Goal: Task Accomplishment & Management: Manage account settings

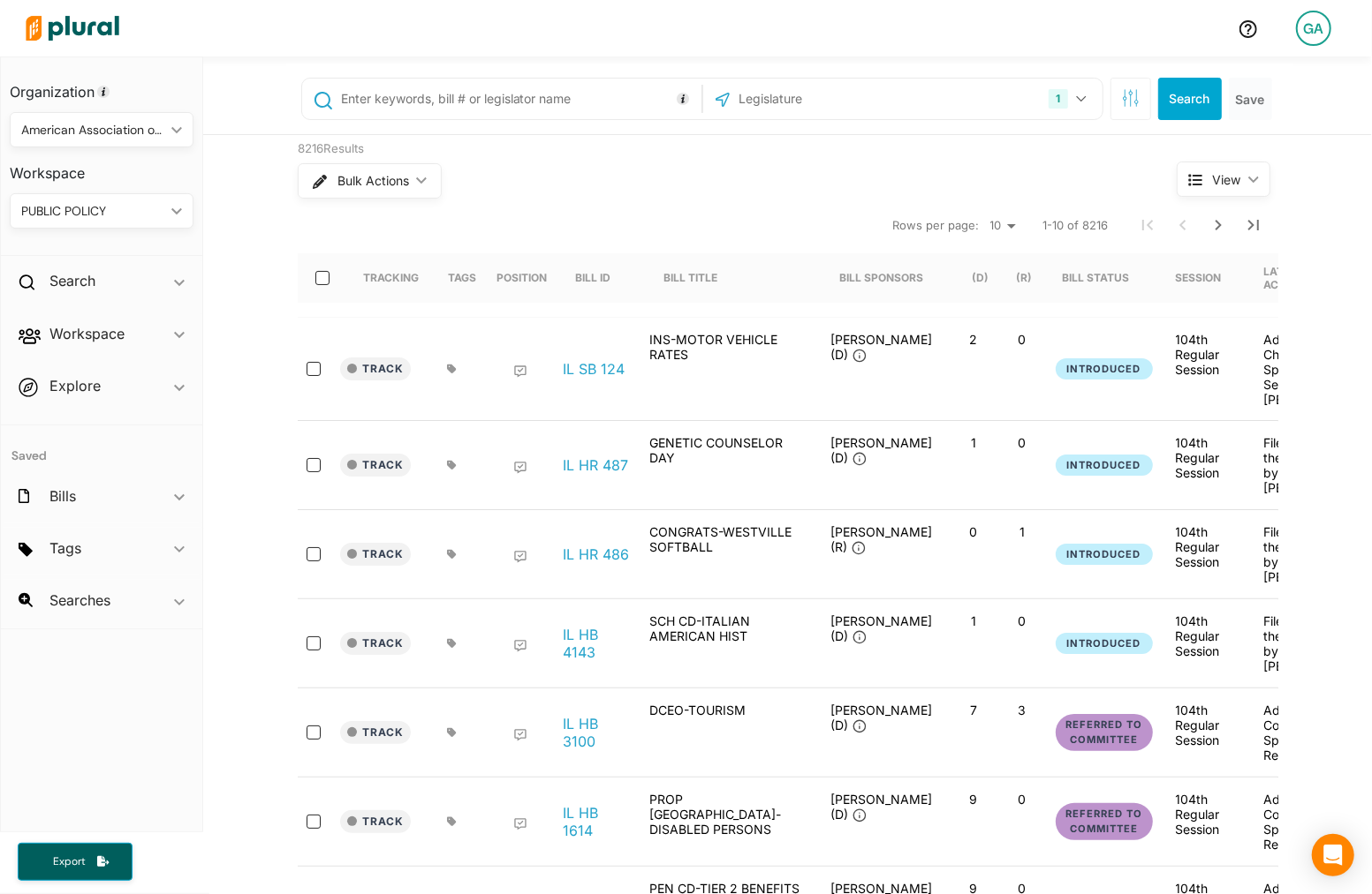
click at [1310, 13] on div "GA" at bounding box center [1313, 28] width 36 height 36
click at [1230, 261] on link "Log Out" at bounding box center [1266, 255] width 155 height 44
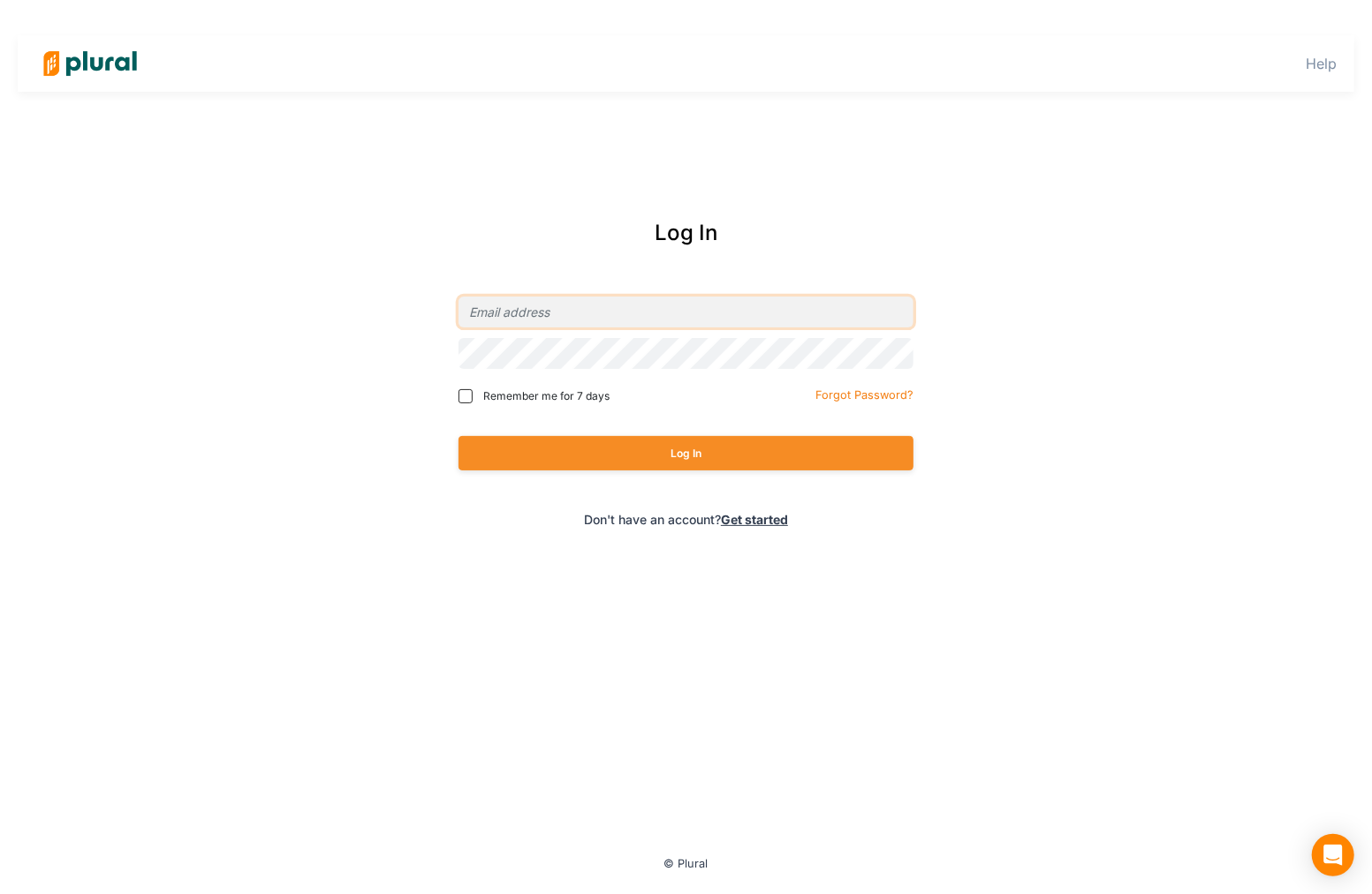
type input "[EMAIL_ADDRESS][DOMAIN_NAME]"
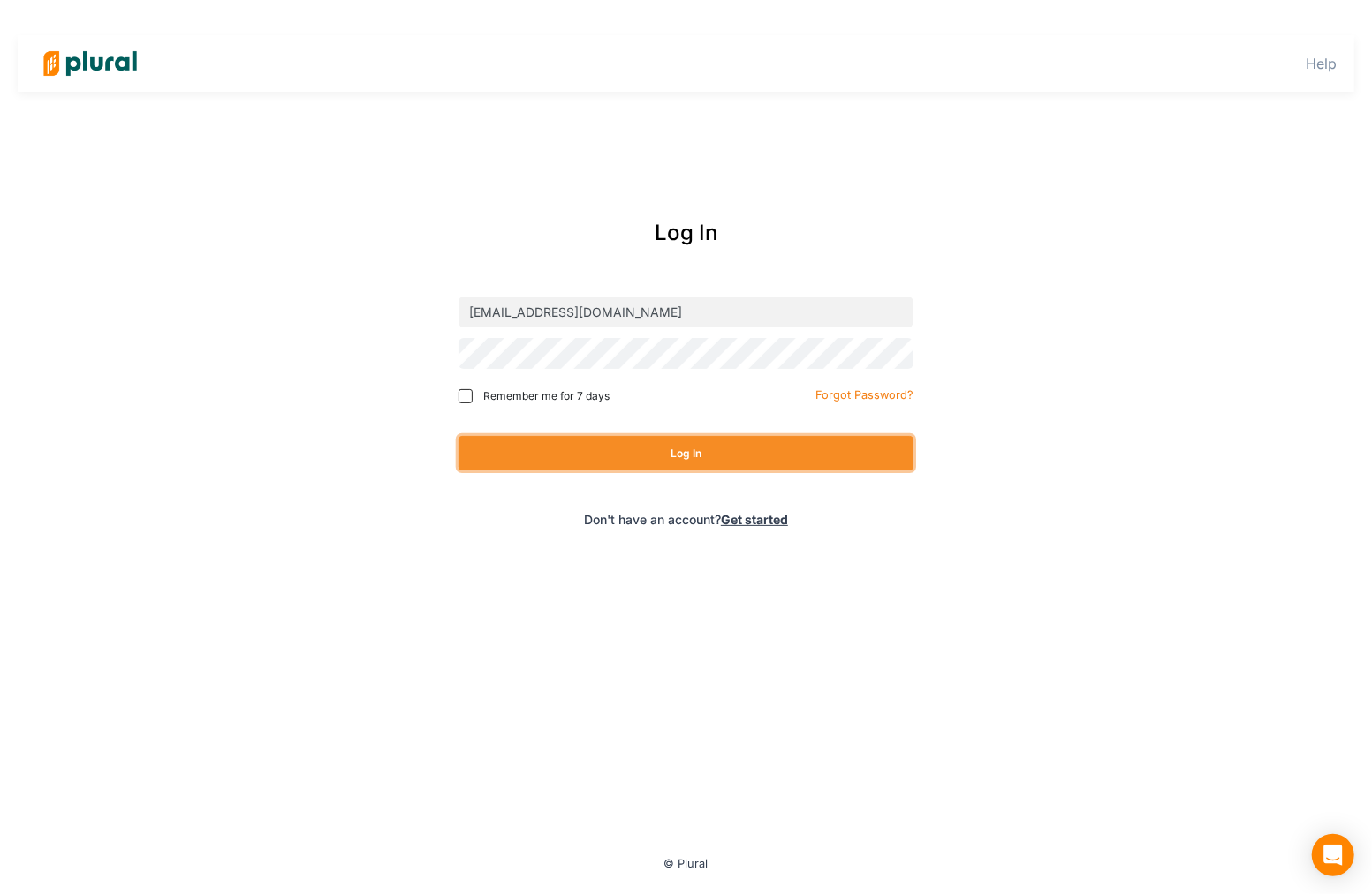
click at [729, 453] on button "Log In" at bounding box center [686, 453] width 455 height 35
